Goal: Download file/media

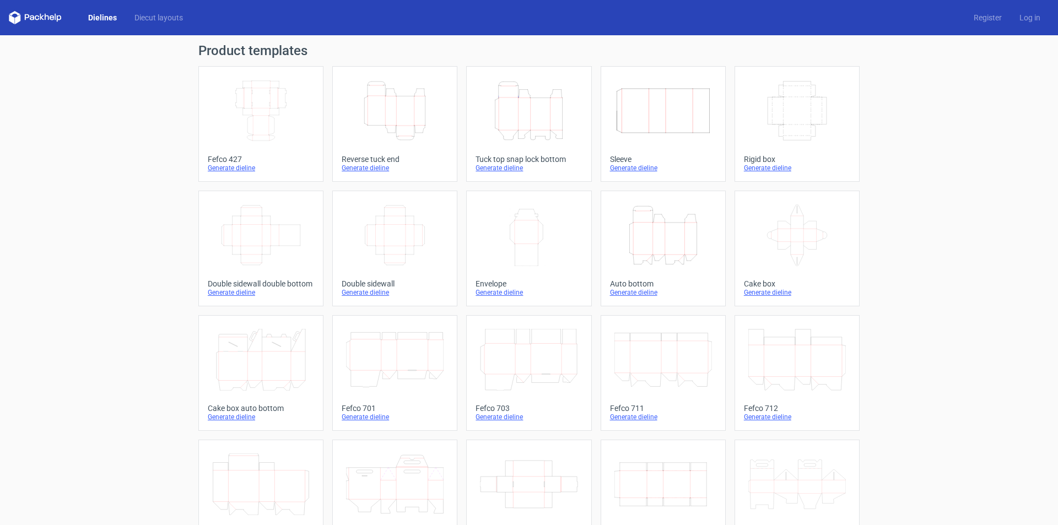
click at [530, 125] on icon "Height Depth Width" at bounding box center [529, 111] width 98 height 62
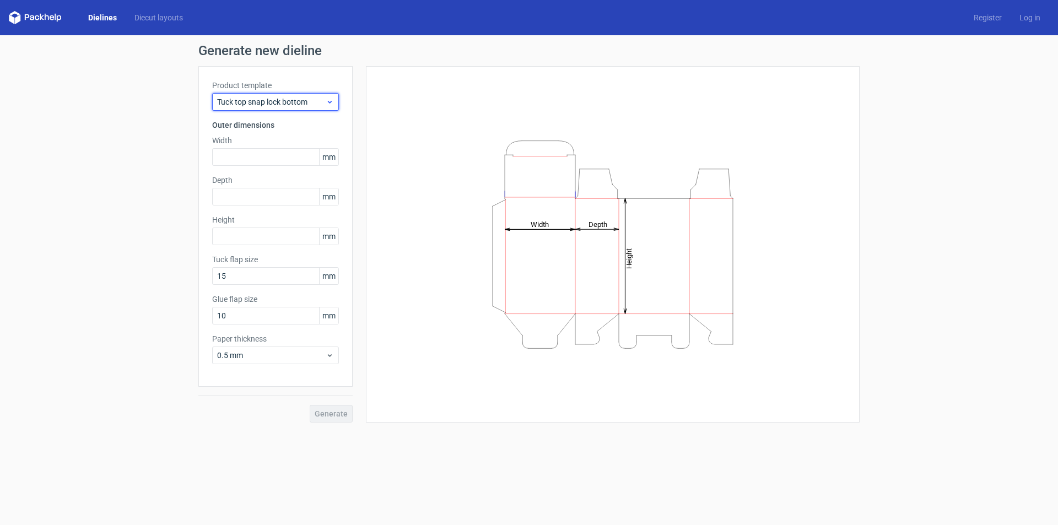
click at [254, 107] on span "Tuck top snap lock bottom" at bounding box center [271, 101] width 109 height 11
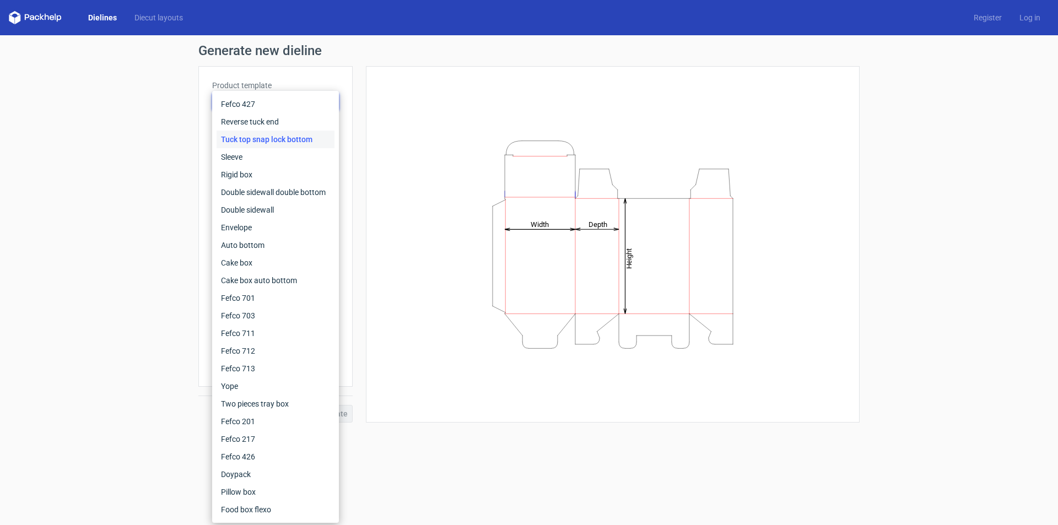
click at [149, 129] on div "Generate new dieline Product template Tuck top snap lock bottom Outer dimension…" at bounding box center [529, 233] width 1058 height 396
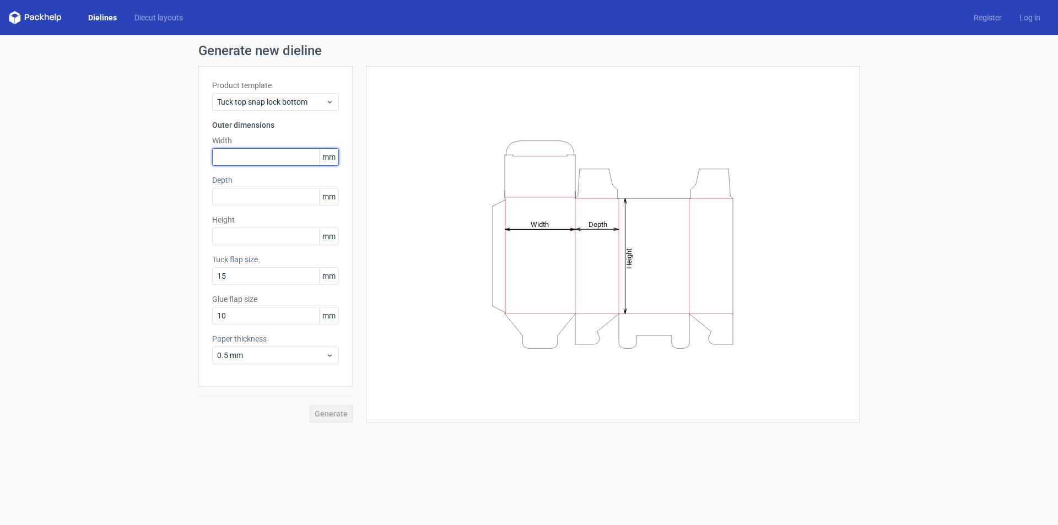
click at [241, 153] on input "text" at bounding box center [275, 157] width 127 height 18
type input "85"
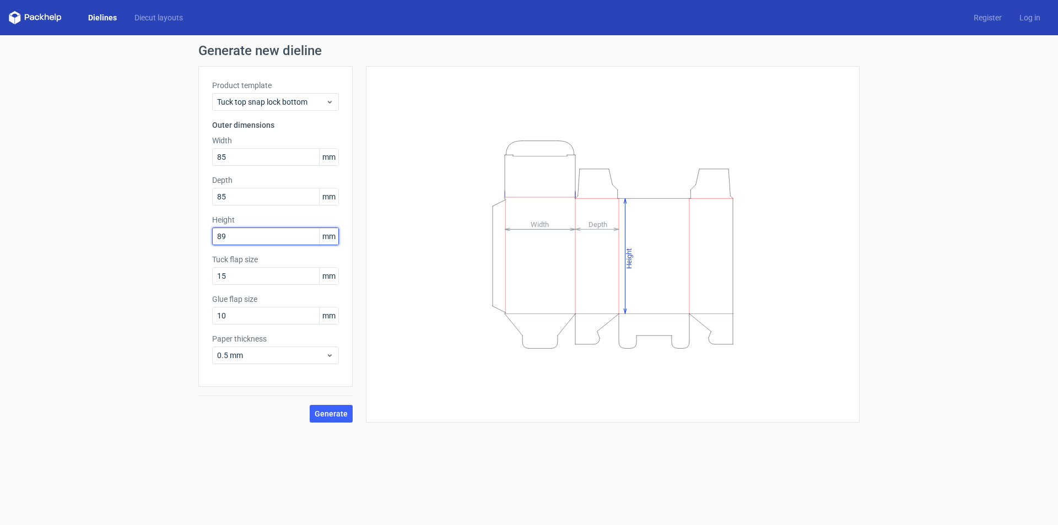
type input "89"
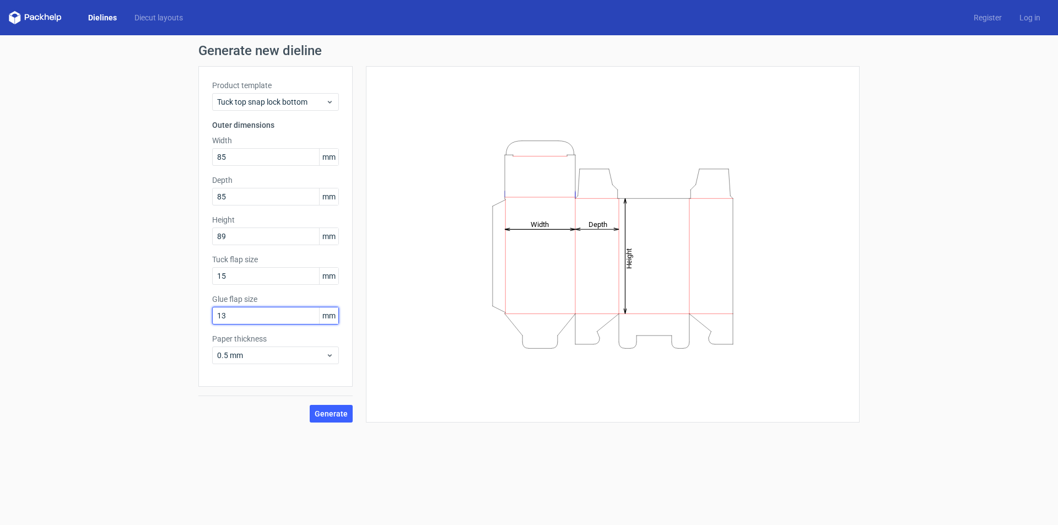
type input "13"
click at [333, 414] on span "Generate" at bounding box center [331, 414] width 33 height 8
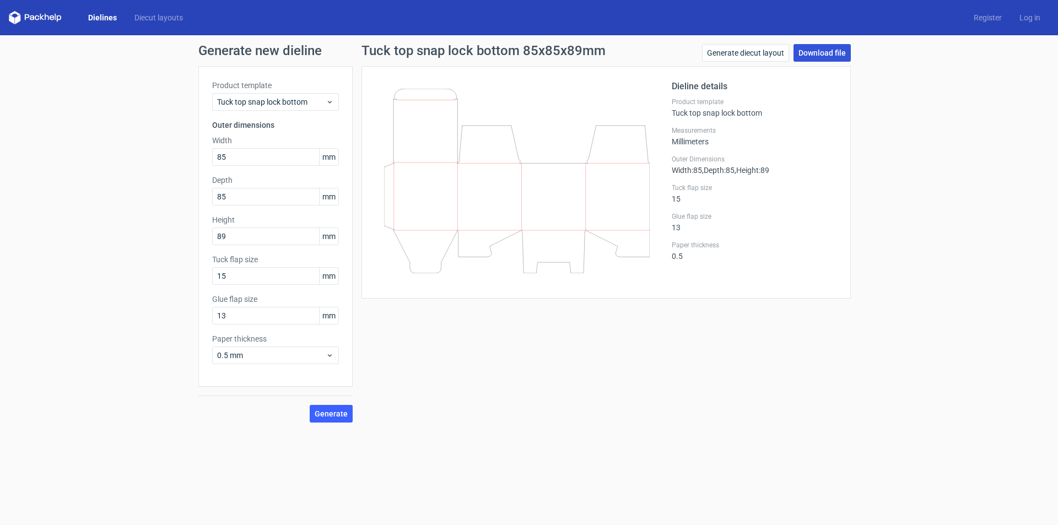
click at [813, 56] on link "Download file" at bounding box center [822, 53] width 57 height 18
